Goal: Complete application form: Complete application form

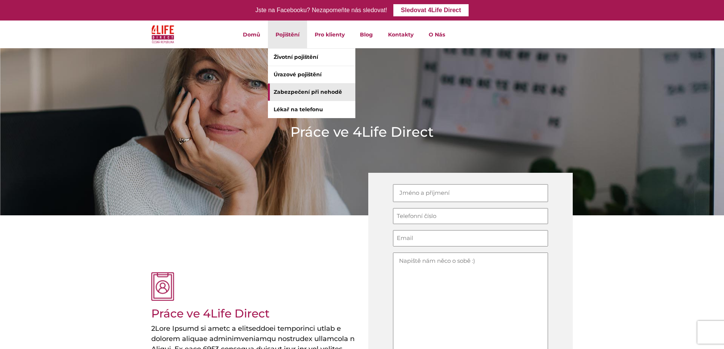
click at [292, 89] on link "Zabezpečení při nehodě" at bounding box center [311, 92] width 87 height 17
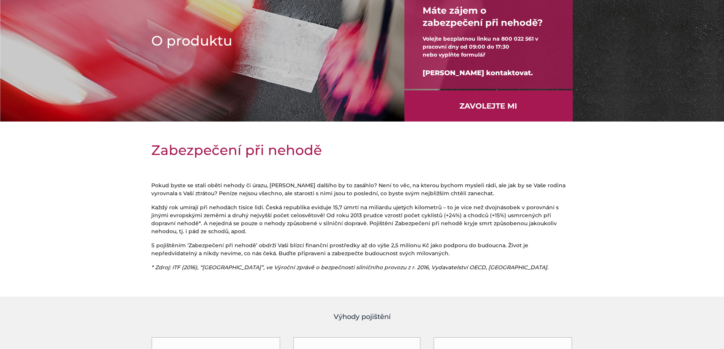
scroll to position [33, 0]
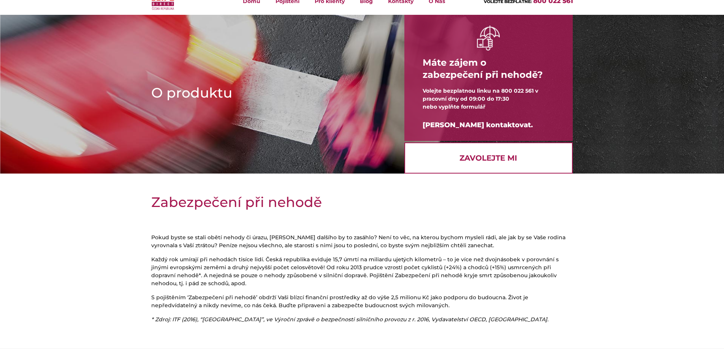
click at [462, 156] on link "Zavolejte mi" at bounding box center [489, 158] width 168 height 31
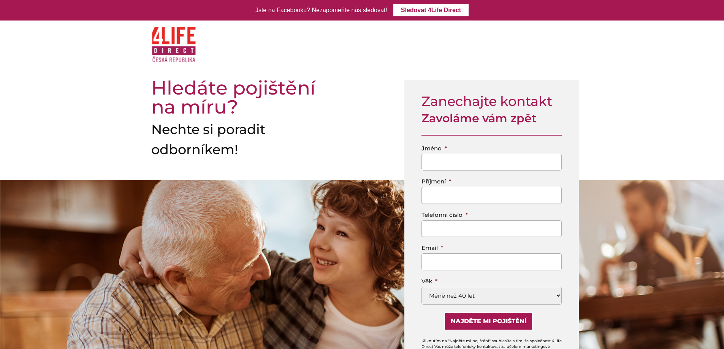
click at [484, 159] on input "Jméno *" at bounding box center [492, 162] width 140 height 17
type input "Petr"
click at [451, 197] on input "Příjmení *" at bounding box center [492, 195] width 140 height 17
type input "Ouředník"
click at [503, 229] on input "Telefonní číslo *" at bounding box center [492, 229] width 140 height 17
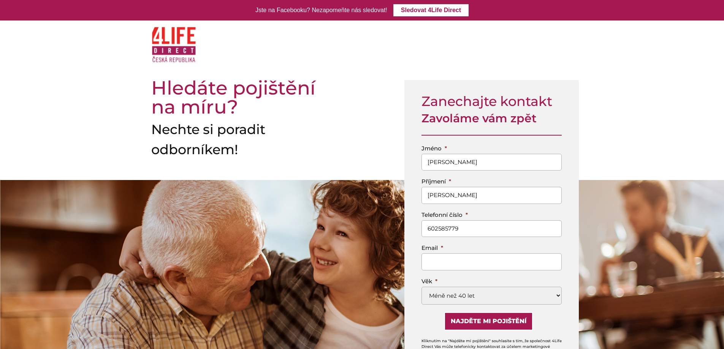
type input "602585779"
click at [499, 261] on input "Email *" at bounding box center [492, 262] width 140 height 17
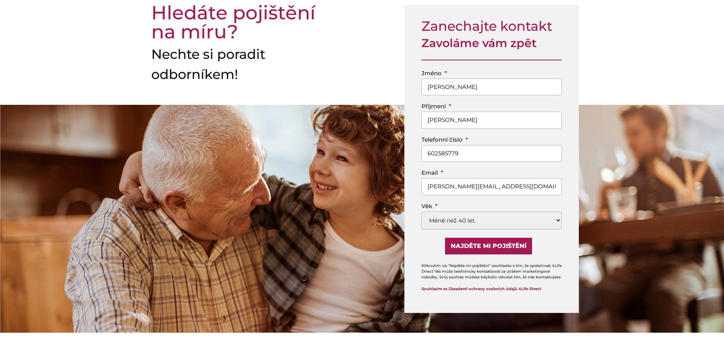
scroll to position [76, 0]
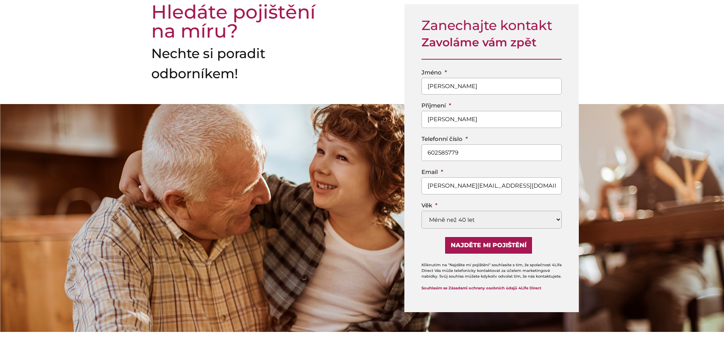
type input "ourednik@seznam.cz"
click at [561, 221] on select "Méně než 40 let 40-49 50-59 60-69 70-85" at bounding box center [492, 220] width 140 height 18
click at [422, 211] on select "Méně než 40 let 40-49 50-59 60-69 70-85" at bounding box center [492, 220] width 140 height 18
click at [482, 248] on input "Najděte mi pojištění" at bounding box center [488, 245] width 89 height 18
click at [487, 245] on input "Najděte mi pojištění" at bounding box center [488, 245] width 89 height 18
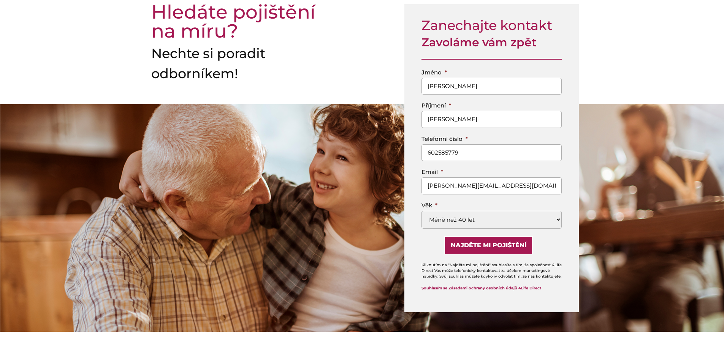
click at [424, 236] on div "Najděte mi pojištění" at bounding box center [492, 245] width 140 height 18
click at [487, 245] on input "Najděte mi pojištění" at bounding box center [488, 245] width 89 height 18
click at [478, 252] on input "Najděte mi pojištění" at bounding box center [488, 245] width 89 height 18
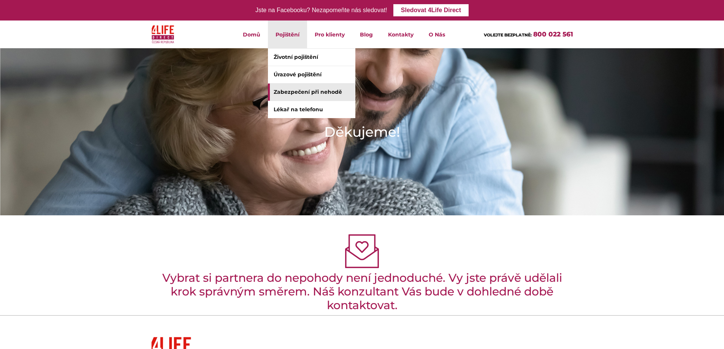
click at [301, 92] on link "Zabezpečení při nehodě" at bounding box center [311, 92] width 87 height 17
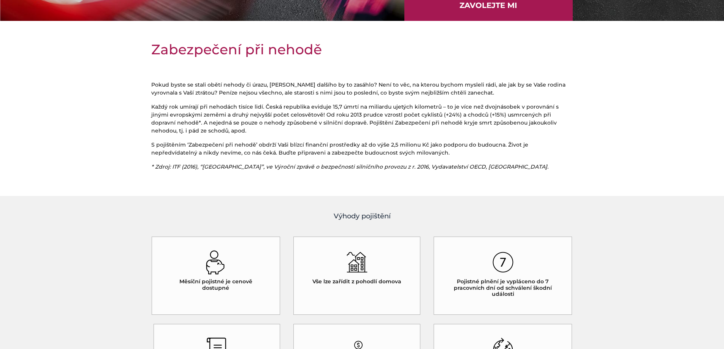
scroll to position [266, 0]
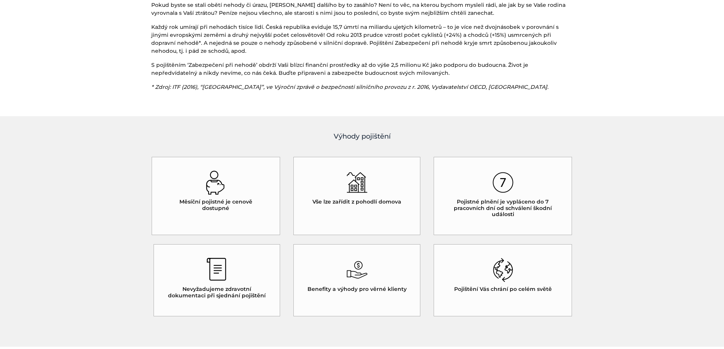
drag, startPoint x: 241, startPoint y: 294, endPoint x: 262, endPoint y: 294, distance: 20.5
click at [243, 294] on h5 "Nevyžadujeme zdravotní dokumentaci při sjednání pojištění" at bounding box center [217, 292] width 100 height 13
drag, startPoint x: 342, startPoint y: 273, endPoint x: 455, endPoint y: 243, distance: 116.8
click at [367, 271] on div "Benefity a výhody pro věrné klienty" at bounding box center [357, 280] width 127 height 72
drag, startPoint x: 502, startPoint y: 209, endPoint x: 488, endPoint y: 113, distance: 98.0
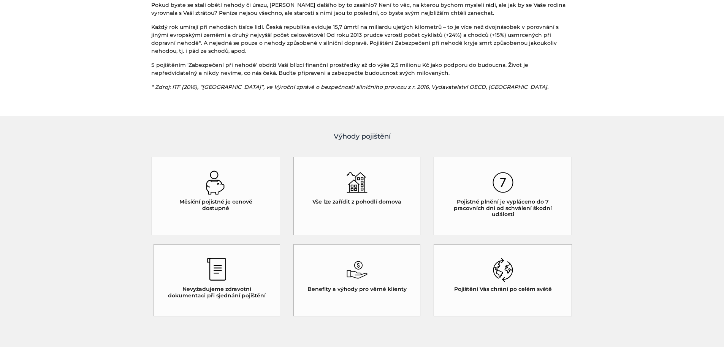
click at [489, 113] on main "O produktu Máte zájem o zabezpečení při nehodě? Volejte bezplatnou linku na 800…" at bounding box center [362, 343] width 724 height 1123
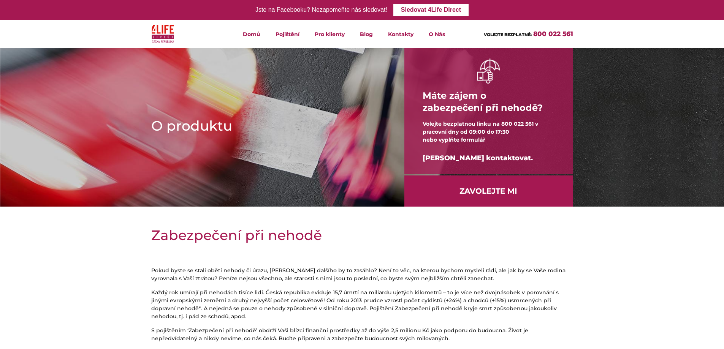
scroll to position [0, 0]
